Goal: Task Accomplishment & Management: Manage account settings

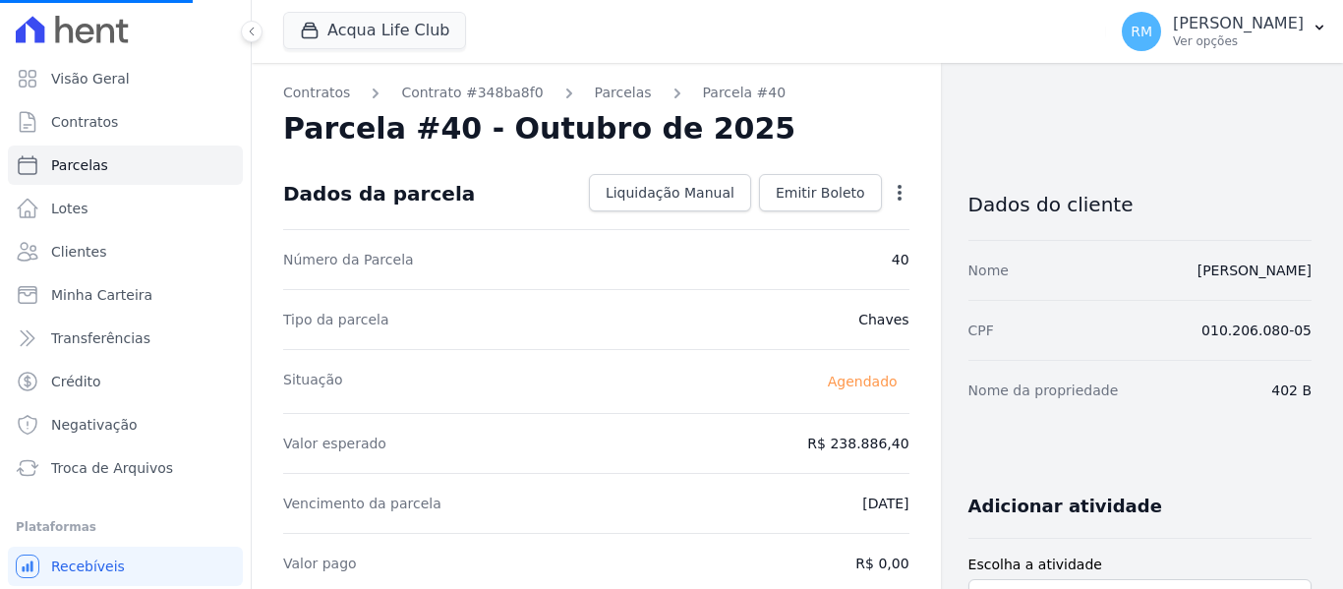
select select
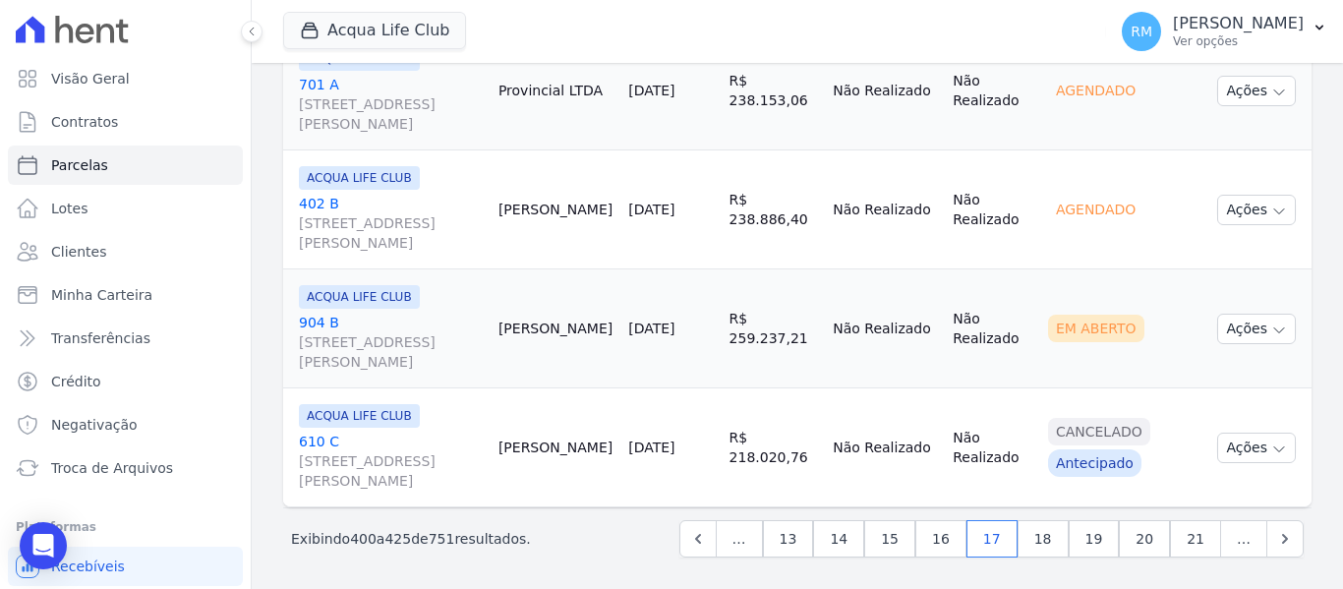
scroll to position [3103, 0]
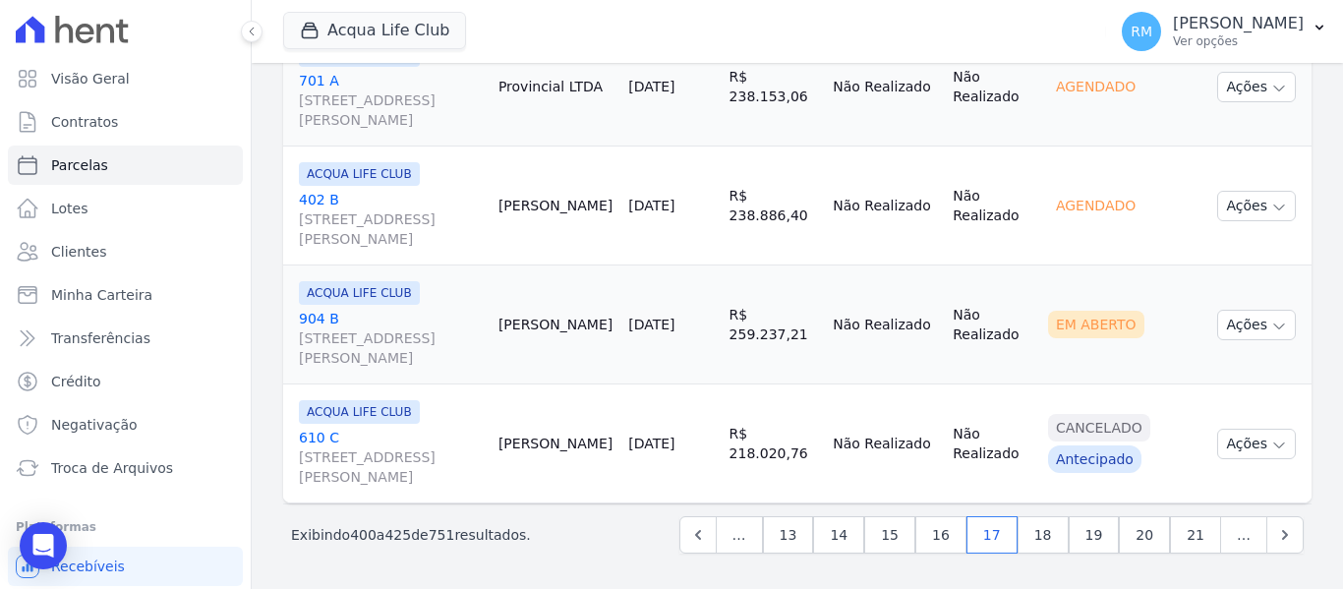
click at [435, 312] on link "[GEOGRAPHIC_DATA][STREET_ADDRESS][PERSON_NAME]" at bounding box center [391, 338] width 184 height 59
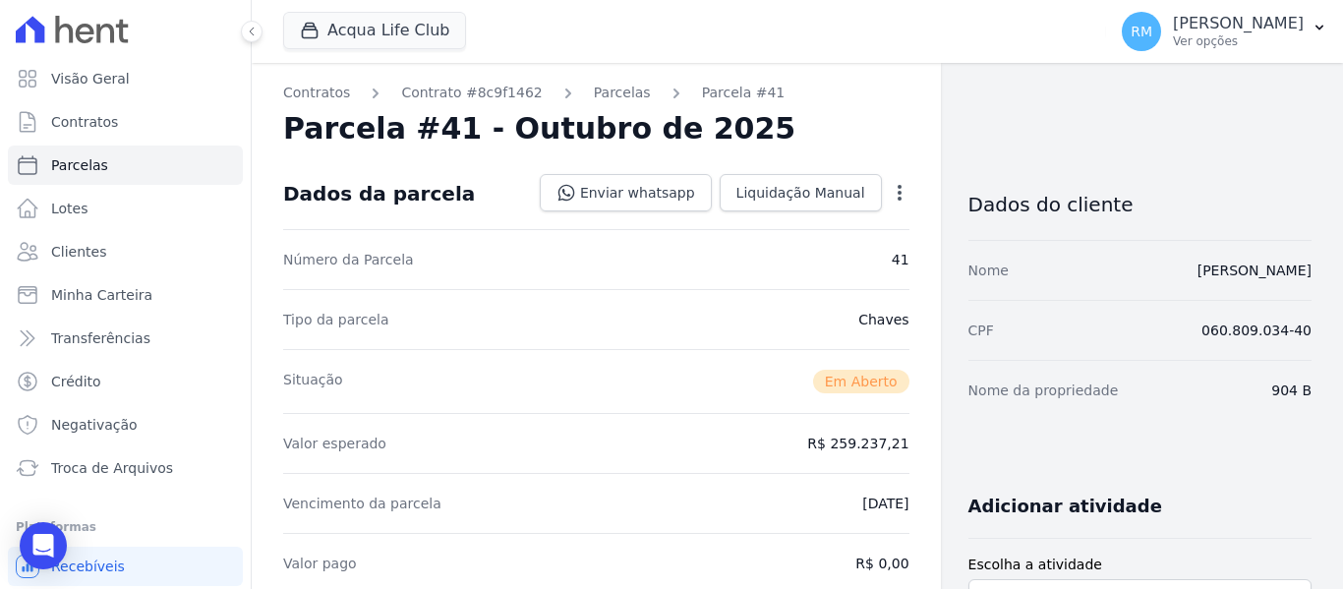
click at [890, 199] on icon "button" at bounding box center [900, 193] width 20 height 20
click at [824, 258] on link "Cancelar Cobrança" at bounding box center [815, 254] width 173 height 35
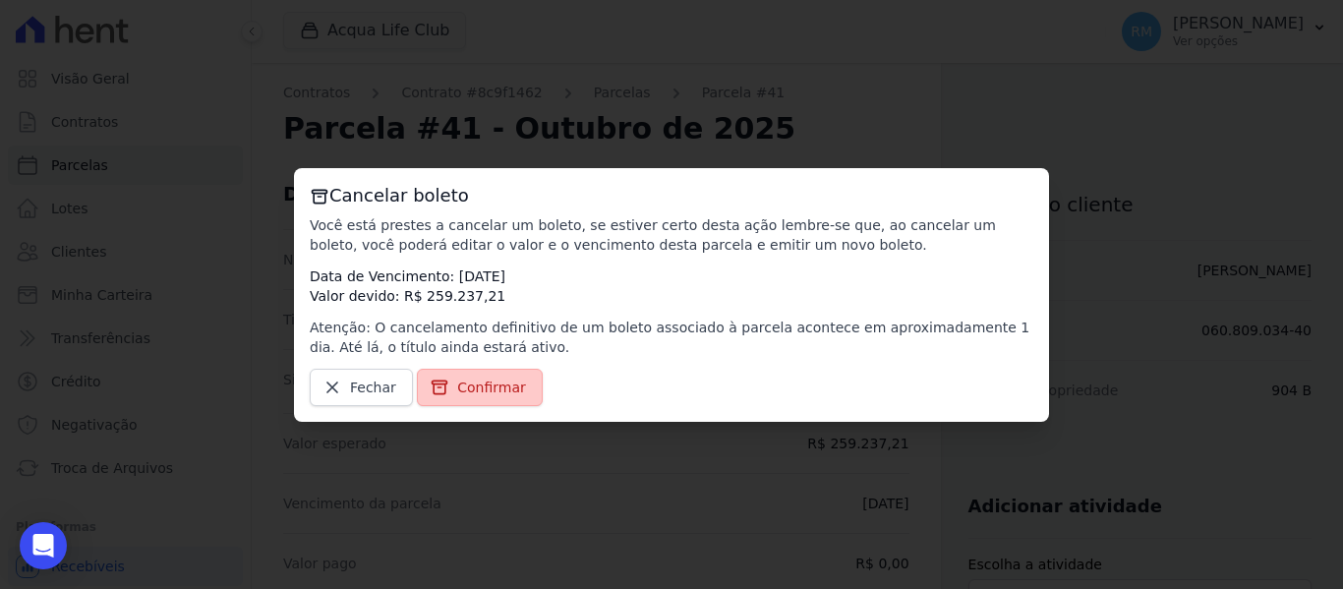
click at [466, 381] on span "Confirmar" at bounding box center [491, 388] width 69 height 20
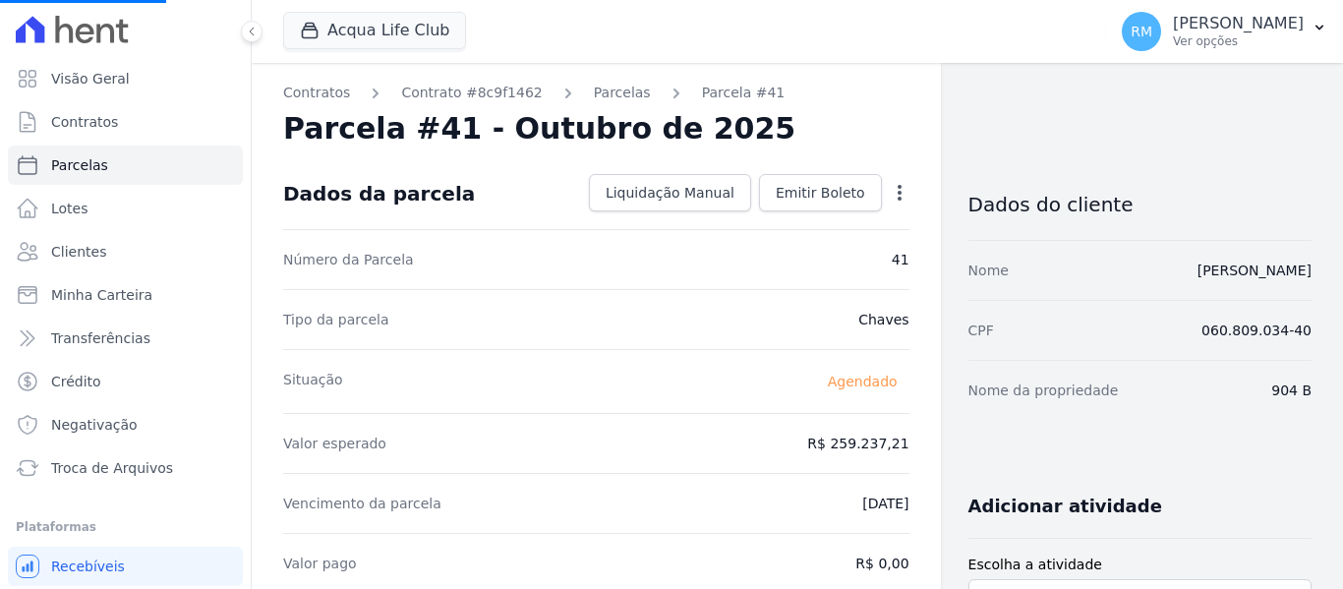
select select
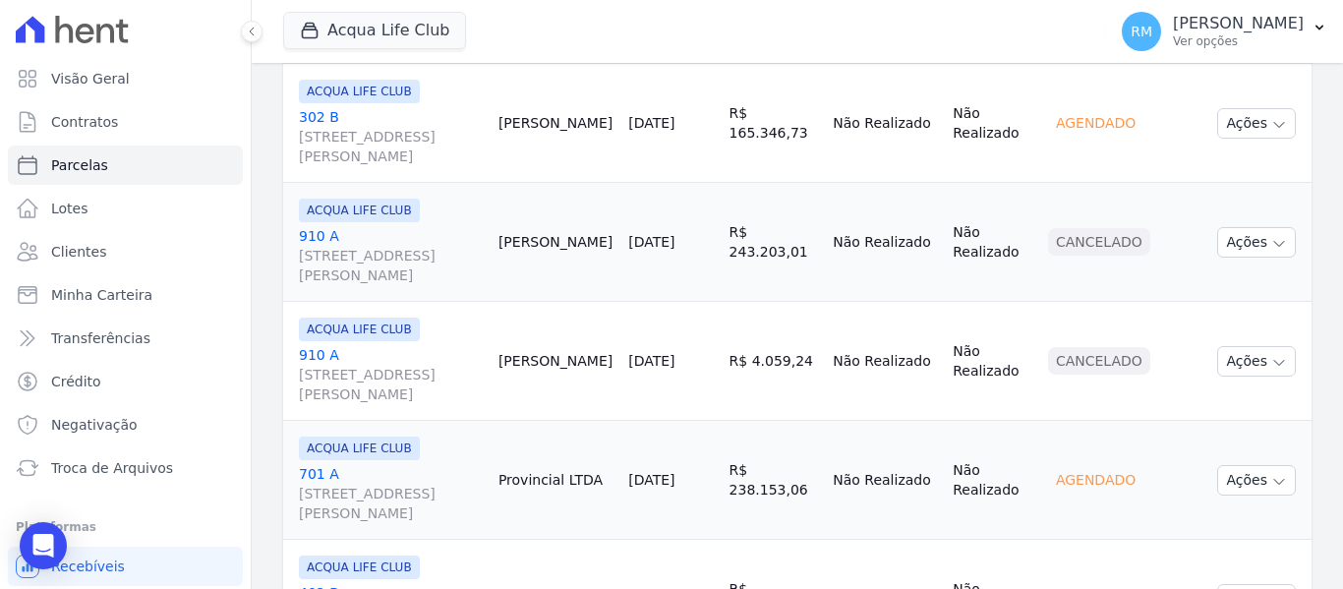
scroll to position [3103, 0]
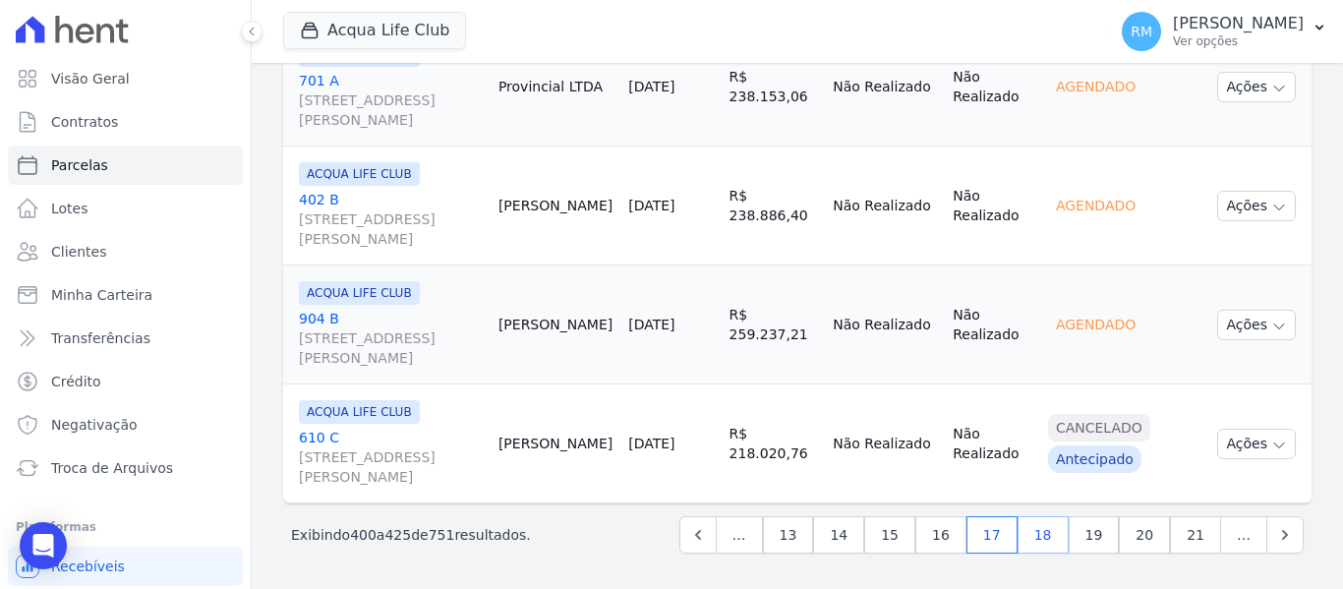
click at [1038, 546] on link "18" at bounding box center [1043, 534] width 51 height 37
select select
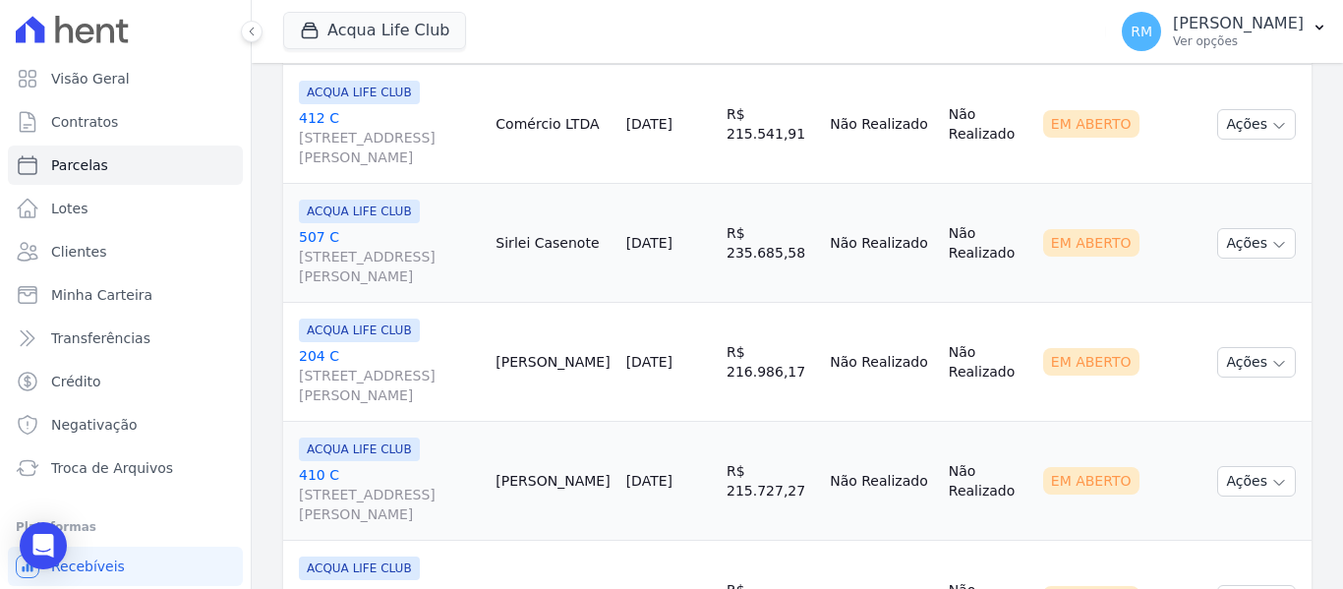
scroll to position [590, 0]
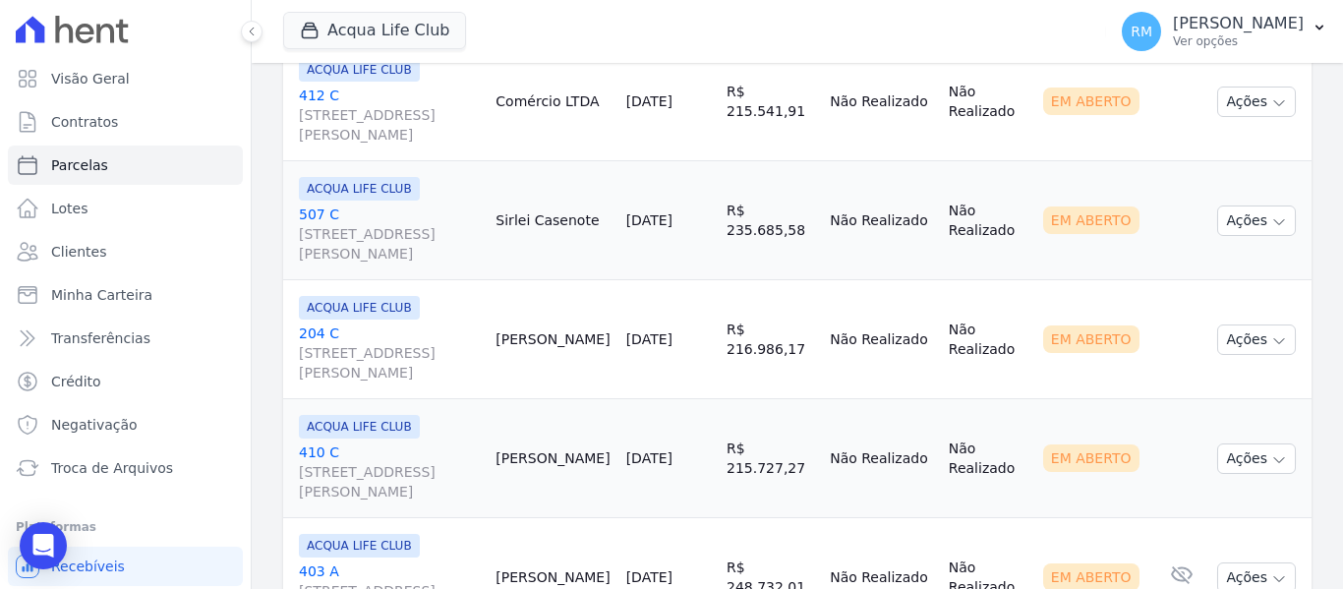
click at [457, 101] on link "[GEOGRAPHIC_DATA][STREET_ADDRESS][PERSON_NAME]" at bounding box center [389, 115] width 181 height 59
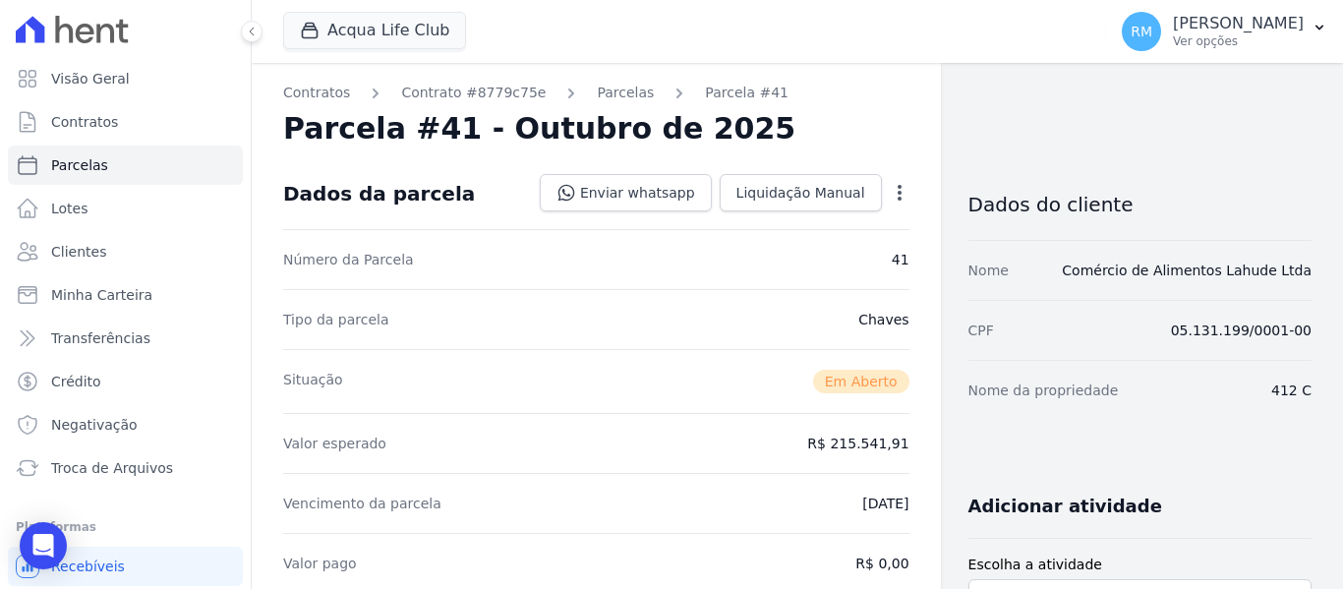
click at [890, 200] on icon "button" at bounding box center [900, 193] width 20 height 20
click at [828, 257] on link "Cancelar Cobrança" at bounding box center [815, 254] width 173 height 35
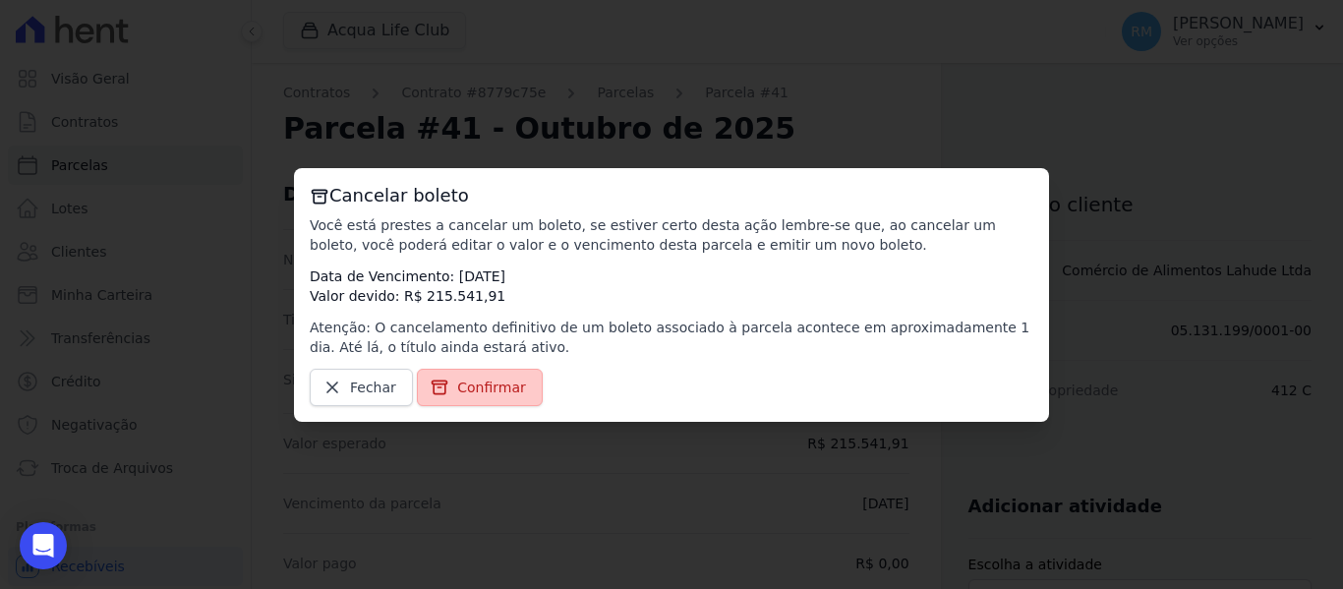
click at [491, 379] on span "Confirmar" at bounding box center [491, 388] width 69 height 20
